Goal: Information Seeking & Learning: Check status

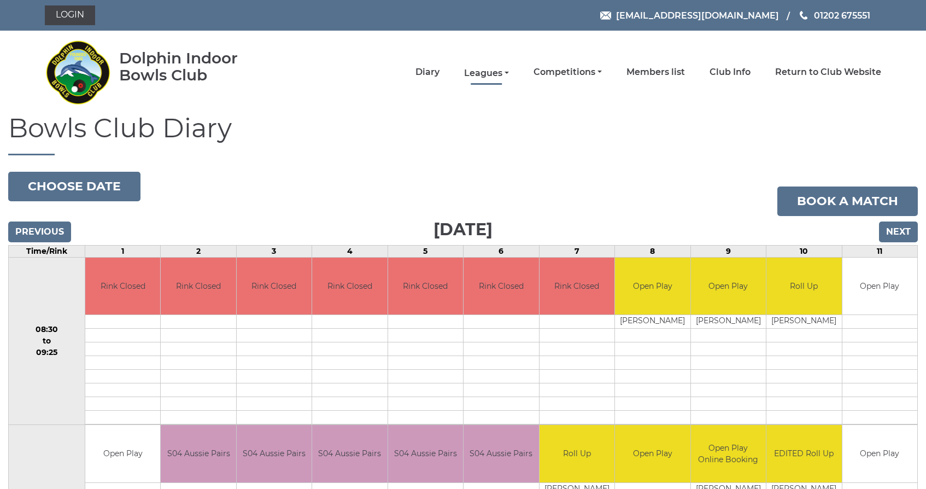
click at [509, 69] on link "Leagues" at bounding box center [486, 73] width 45 height 12
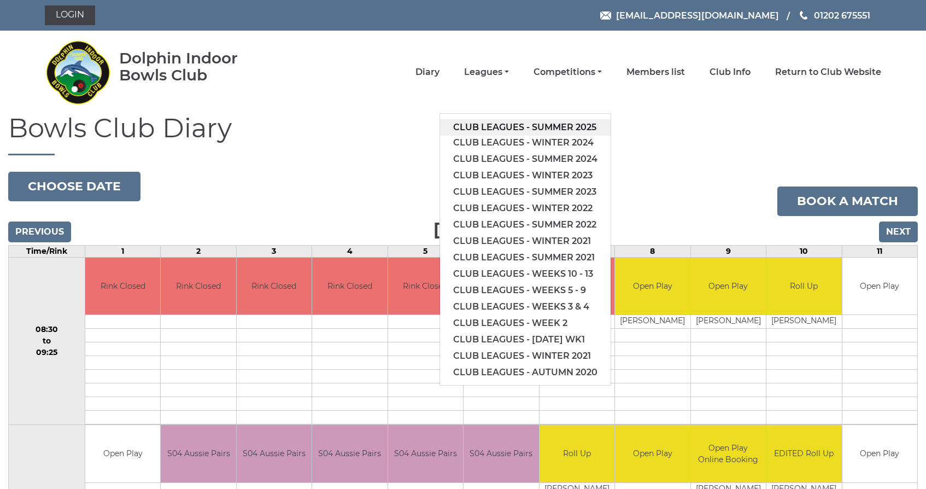
click at [522, 125] on link "Club leagues - Summer 2025" at bounding box center [525, 127] width 171 height 16
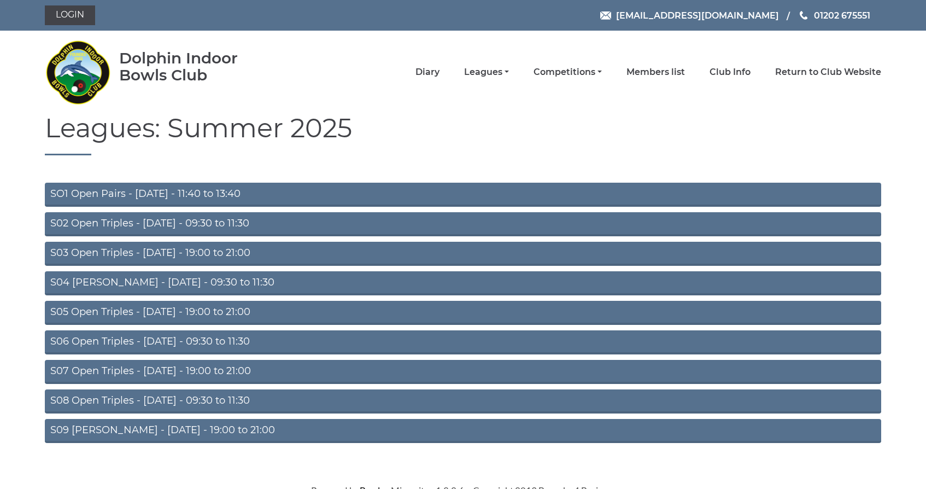
click at [148, 284] on link "S04 [PERSON_NAME] - [DATE] - 09:30 to 11:30" at bounding box center [463, 283] width 836 height 24
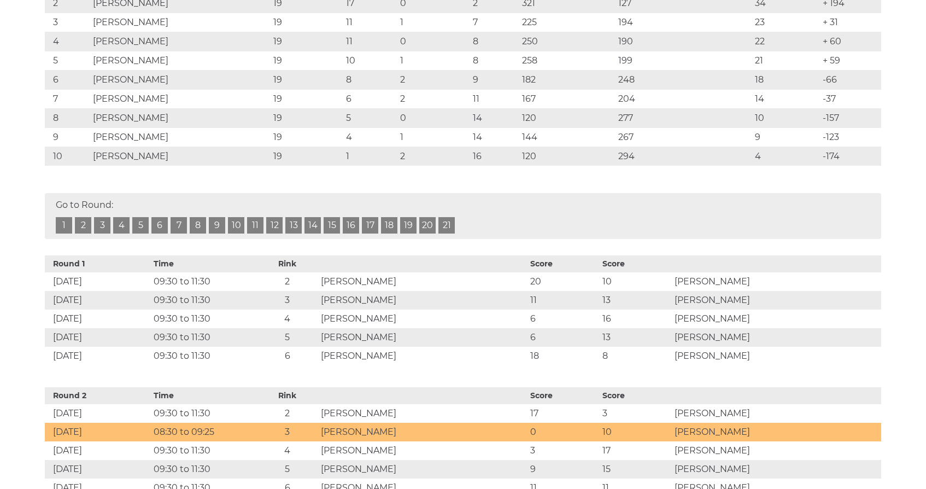
scroll to position [289, 0]
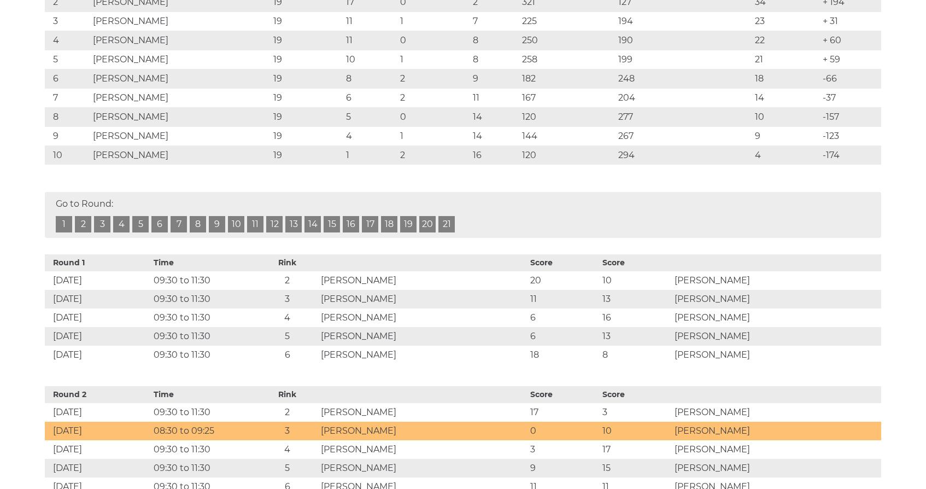
click at [389, 223] on link "18" at bounding box center [389, 224] width 16 height 16
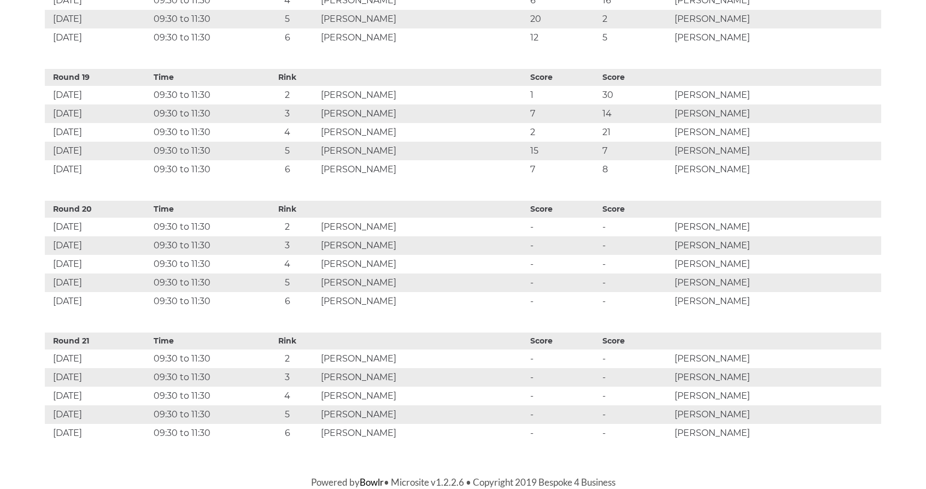
scroll to position [2845, 0]
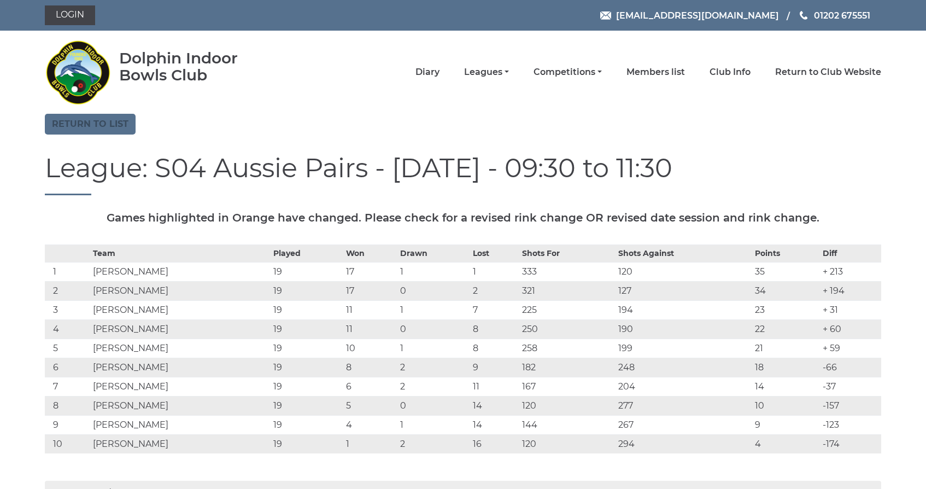
click at [106, 121] on link "Return to list" at bounding box center [90, 124] width 91 height 21
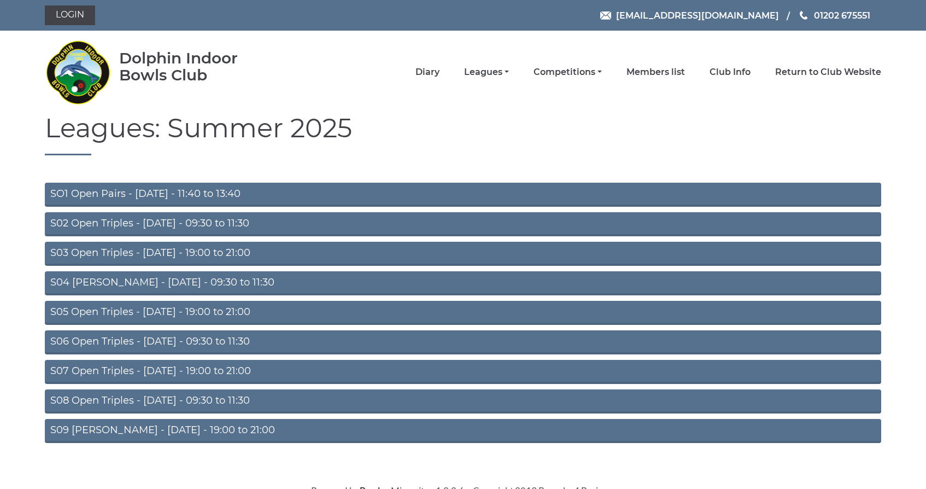
click at [171, 222] on link "S02 Open Triples - Tuesday - 09:30 to 11:30" at bounding box center [463, 224] width 836 height 24
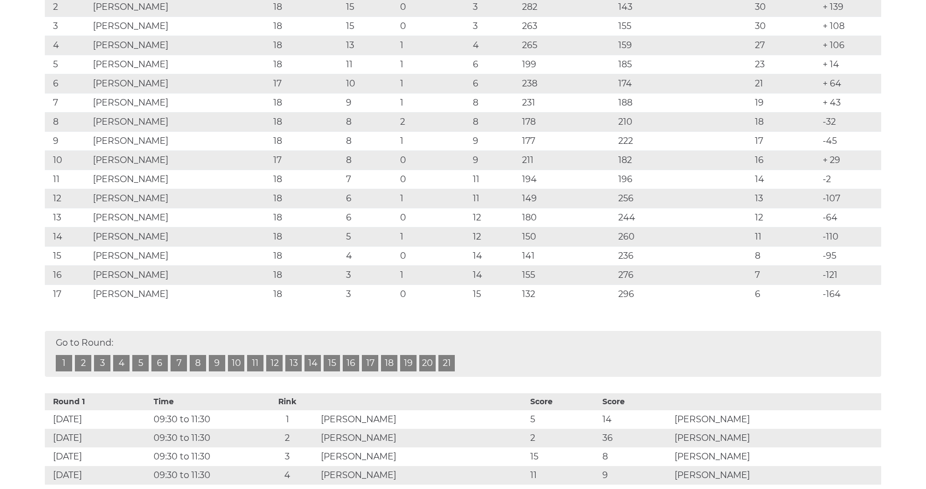
scroll to position [285, 0]
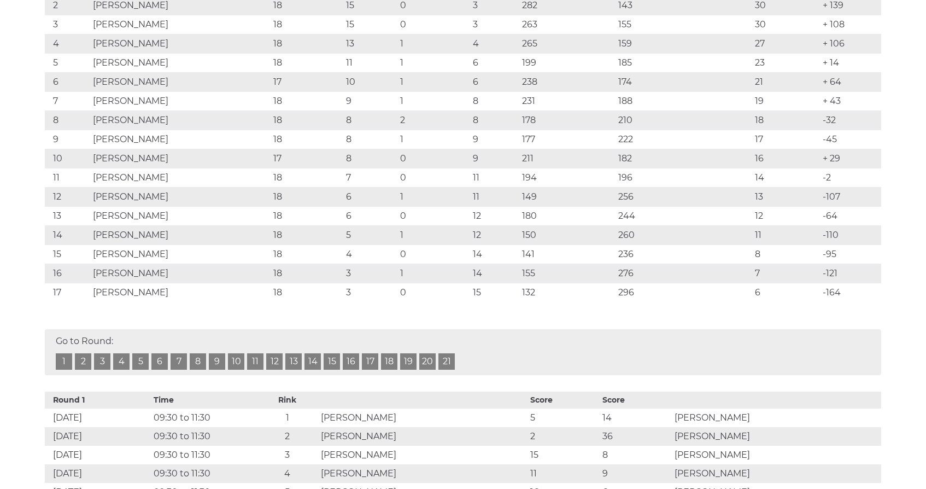
click at [409, 358] on link "19" at bounding box center [408, 361] width 16 height 16
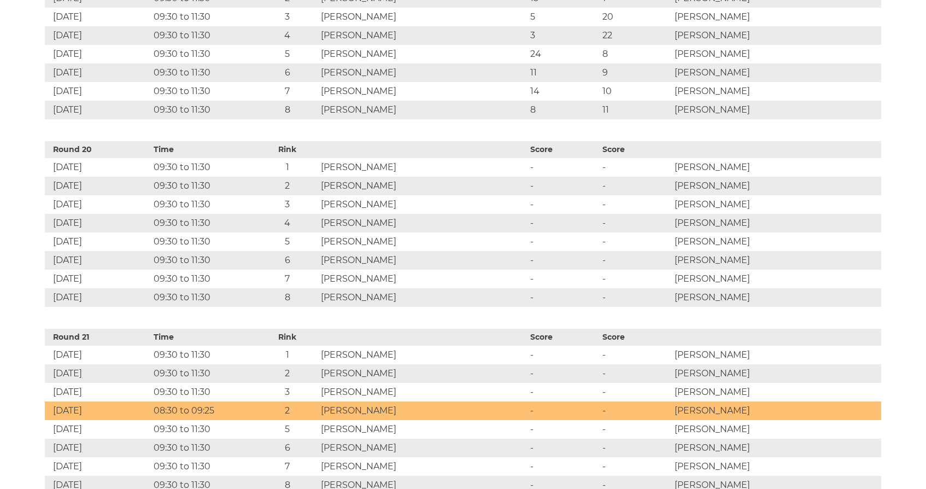
scroll to position [4099, 0]
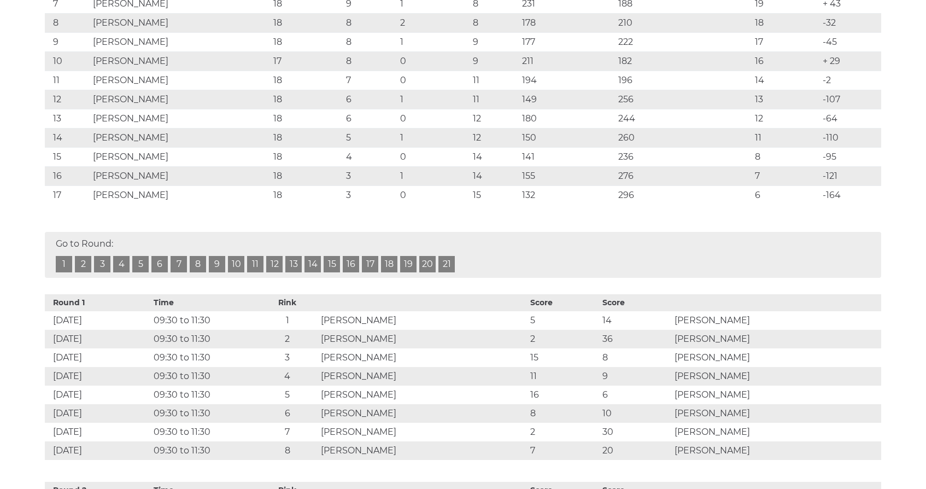
scroll to position [383, 0]
